Goal: Task Accomplishment & Management: Complete application form

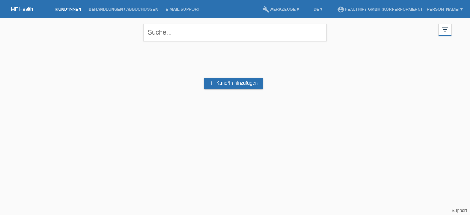
click at [229, 83] on link "add Kund*in hinzufügen" at bounding box center [233, 83] width 59 height 11
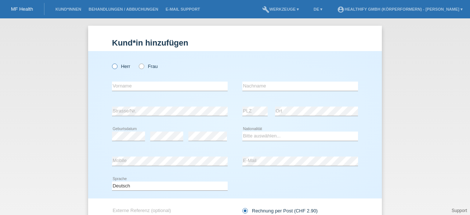
click at [120, 68] on label "Herr" at bounding box center [121, 67] width 18 height 6
click at [117, 68] on input "Herr" at bounding box center [114, 66] width 5 height 5
radio input "true"
click at [123, 86] on input "text" at bounding box center [170, 86] width 116 height 9
type input "[PERSON_NAME]"
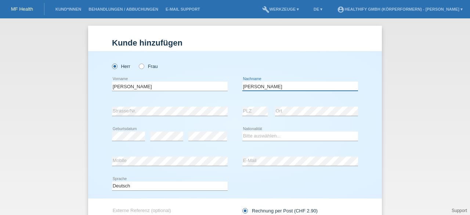
type input "[PERSON_NAME]"
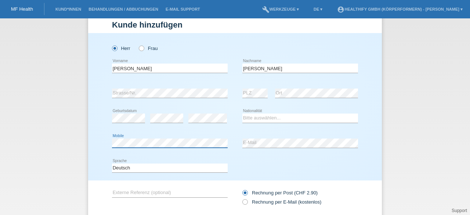
scroll to position [34, 0]
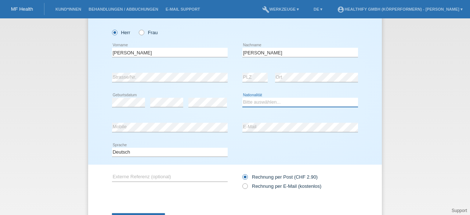
click at [251, 99] on select "Bitte auswählen... [GEOGRAPHIC_DATA] [GEOGRAPHIC_DATA] [GEOGRAPHIC_DATA] [GEOGR…" at bounding box center [300, 102] width 116 height 9
select select "CH"
click at [242, 98] on select "Bitte auswählen... [GEOGRAPHIC_DATA] [GEOGRAPHIC_DATA] [GEOGRAPHIC_DATA] [GEOGR…" at bounding box center [300, 102] width 116 height 9
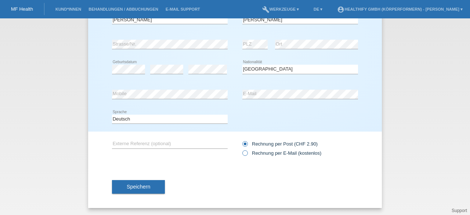
click at [249, 152] on label "Rechnung per E-Mail (kostenlos)" at bounding box center [281, 153] width 79 height 6
click at [247, 152] on input "Rechnung per E-Mail (kostenlos)" at bounding box center [244, 154] width 5 height 9
radio input "true"
